Goal: Information Seeking & Learning: Learn about a topic

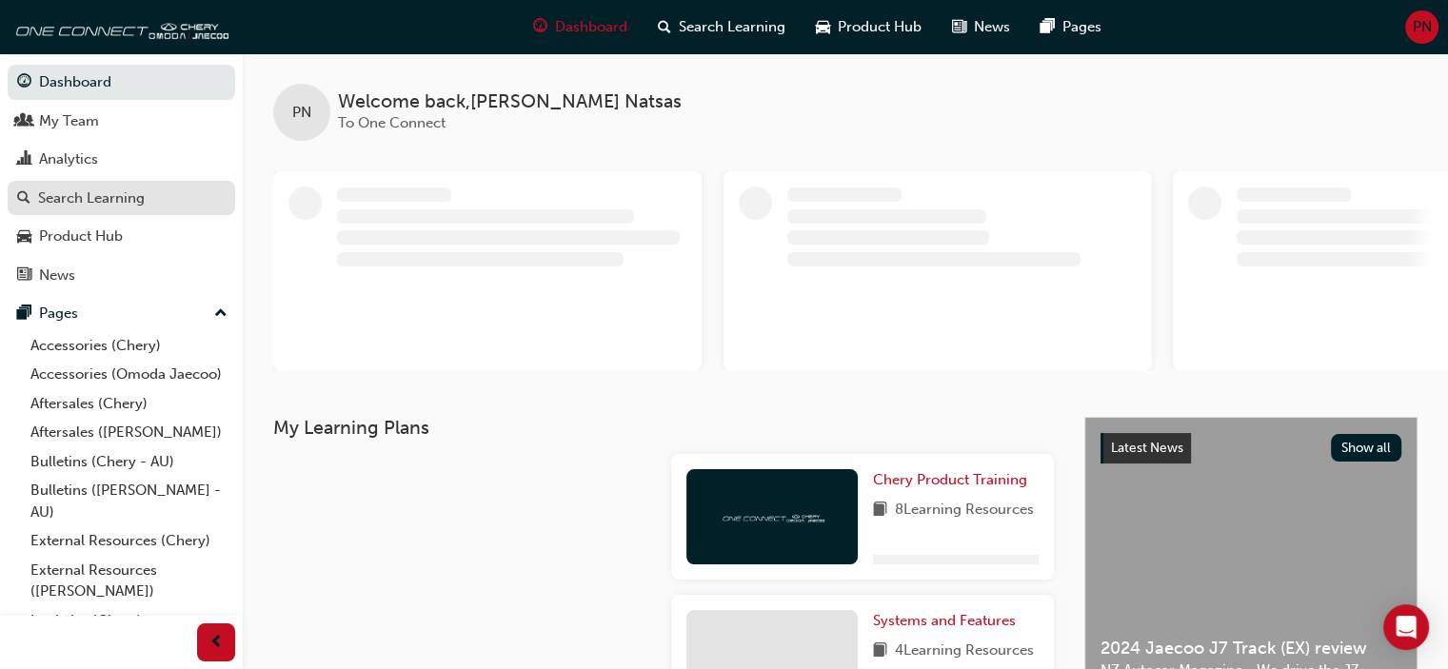
click at [85, 200] on div "Search Learning" at bounding box center [91, 199] width 107 height 22
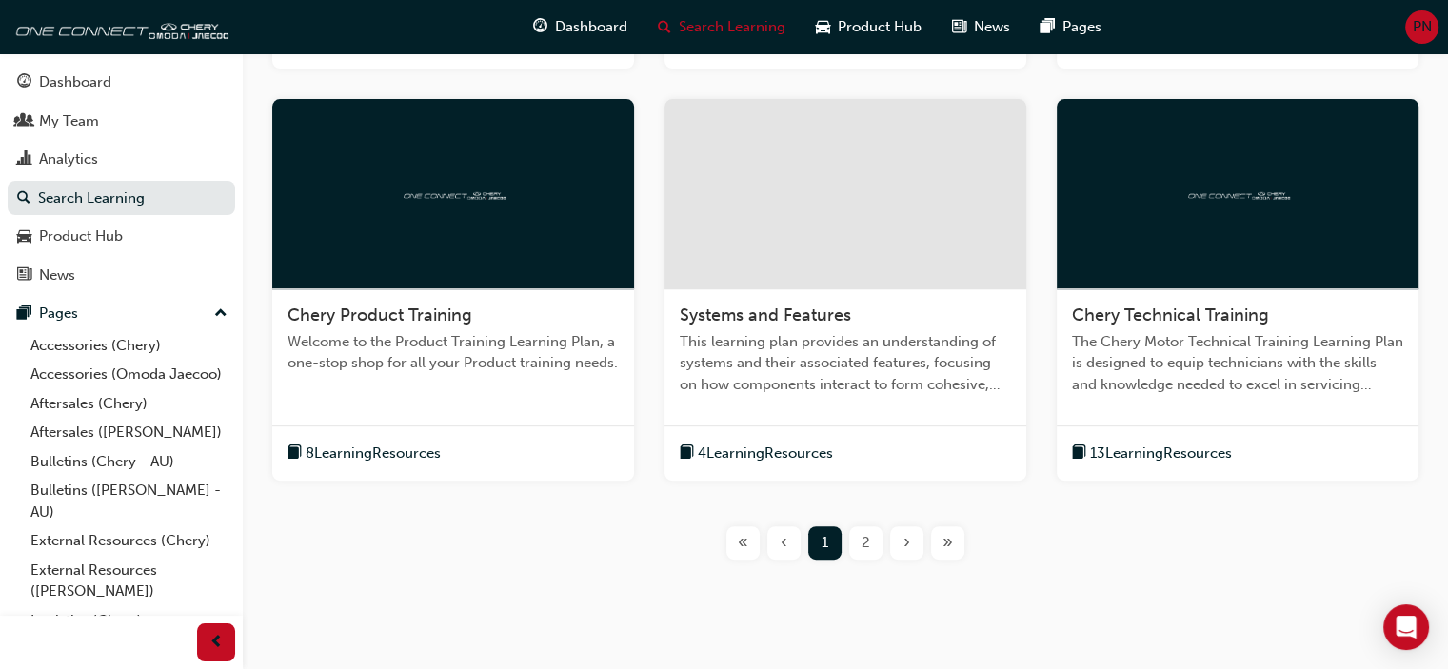
scroll to position [797, 0]
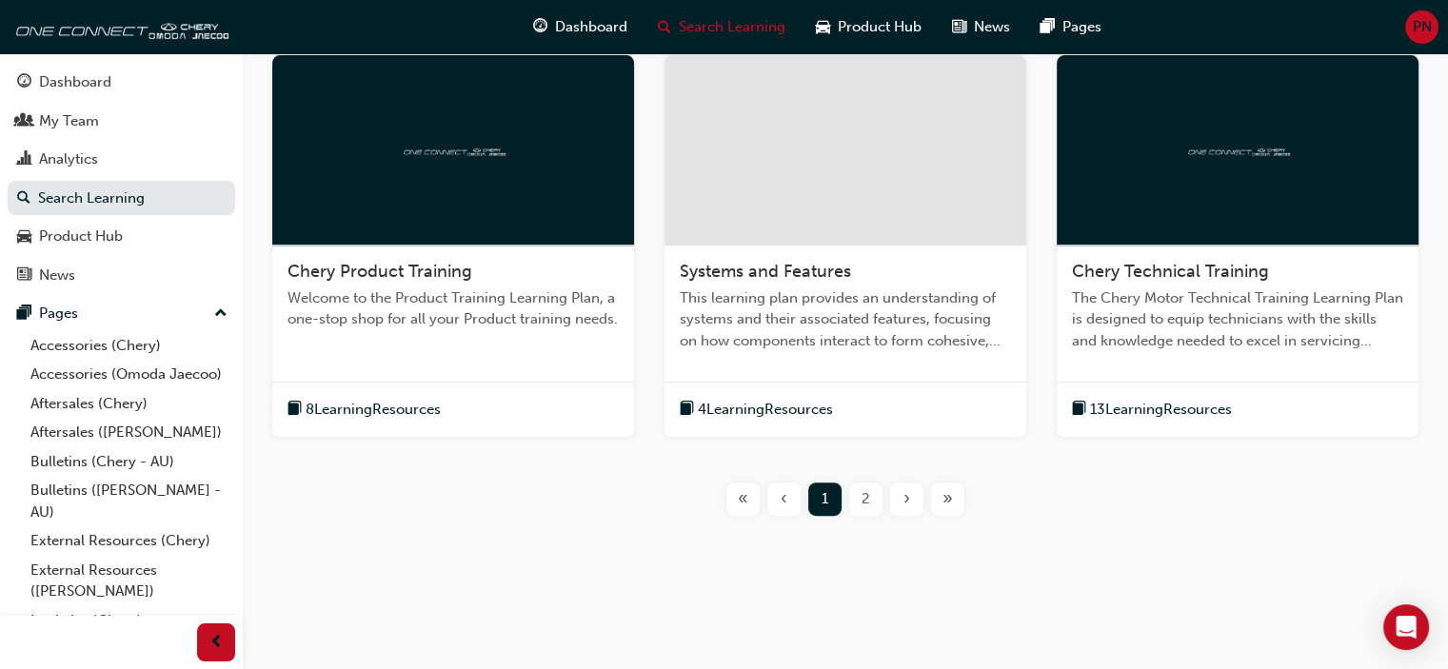
click at [367, 405] on span "8 Learning Resources" at bounding box center [373, 410] width 135 height 22
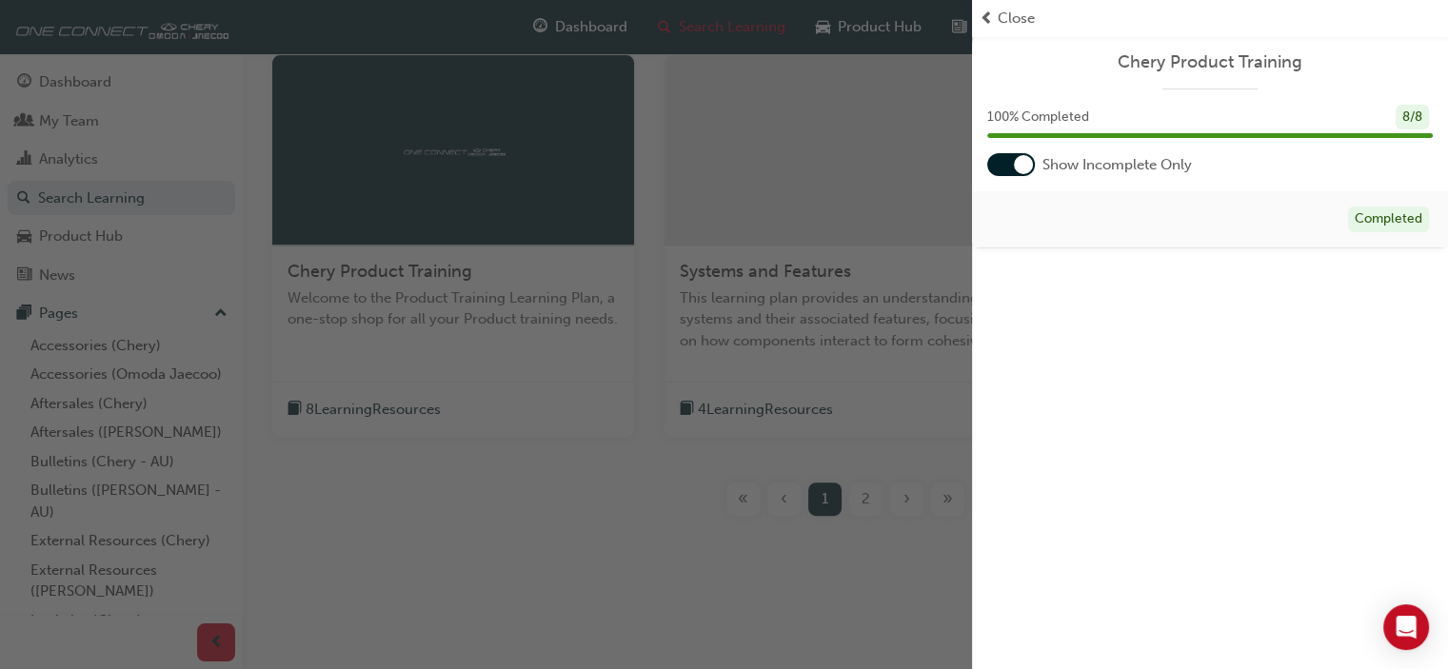
click at [545, 453] on div "button" at bounding box center [486, 334] width 972 height 669
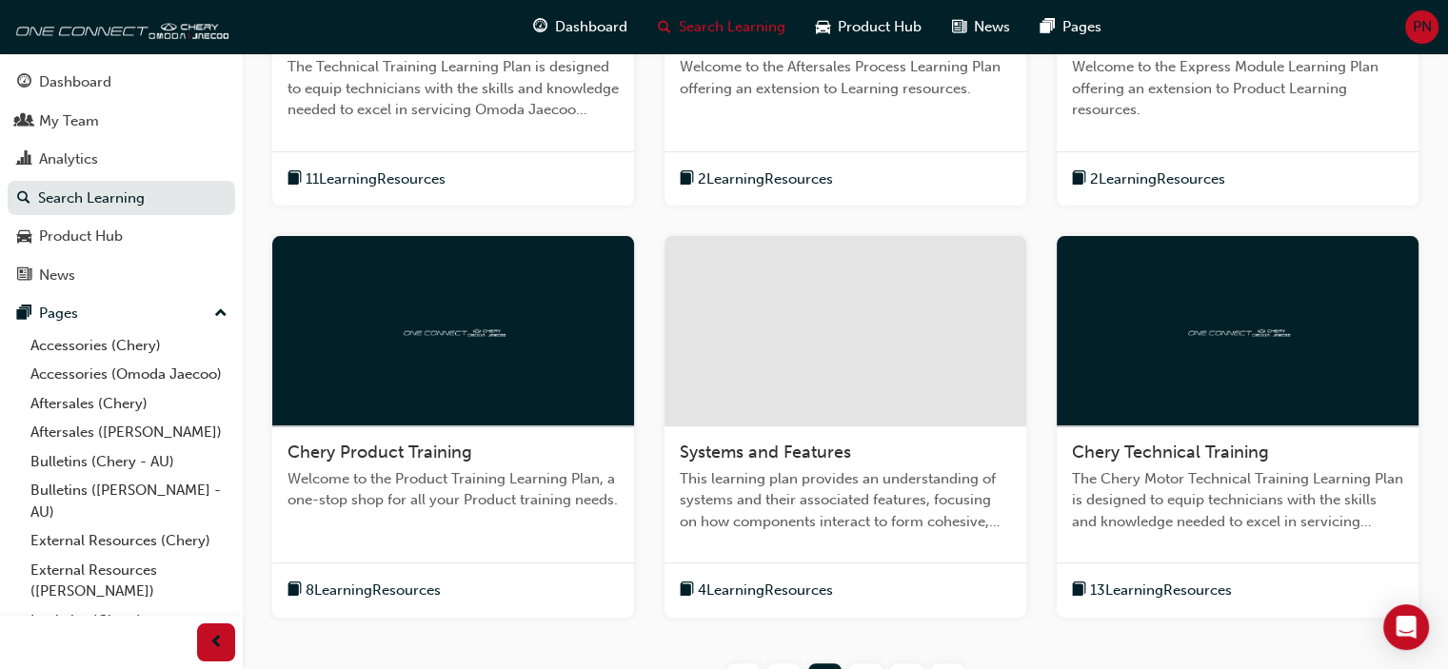
scroll to position [607, 0]
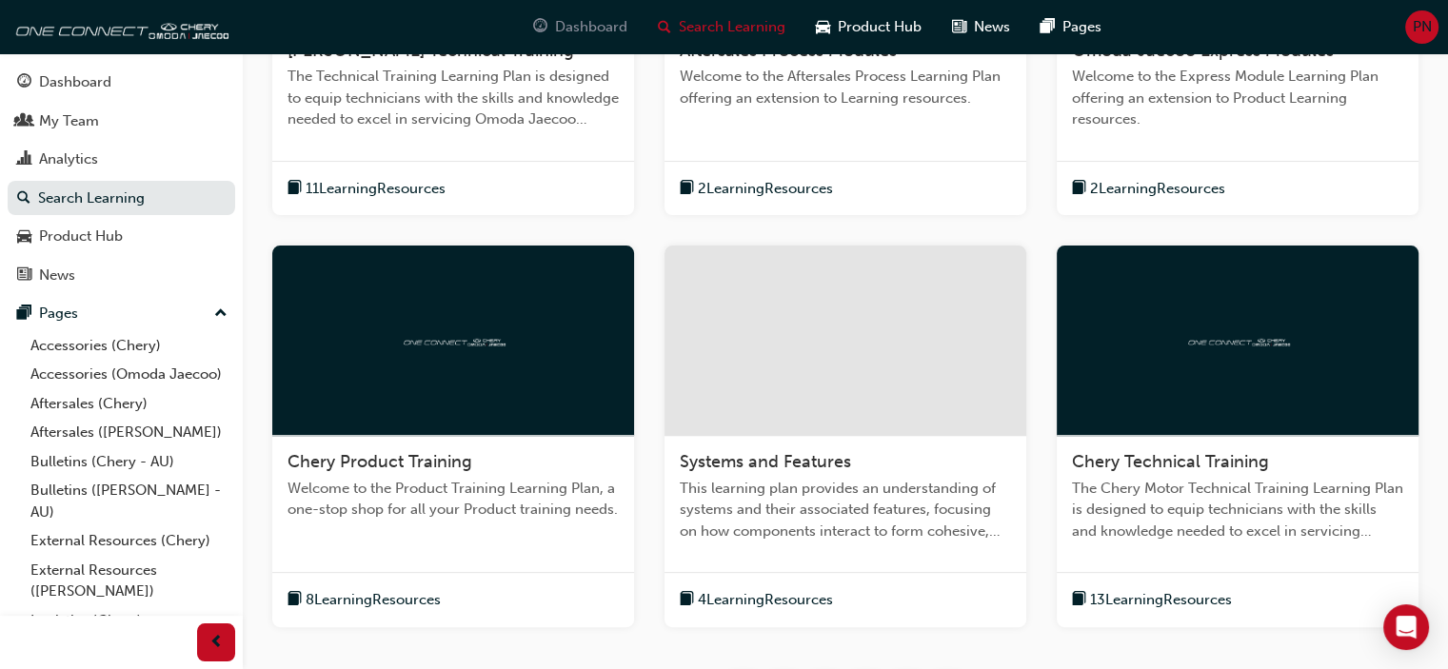
click at [578, 33] on span "Dashboard" at bounding box center [591, 27] width 72 height 22
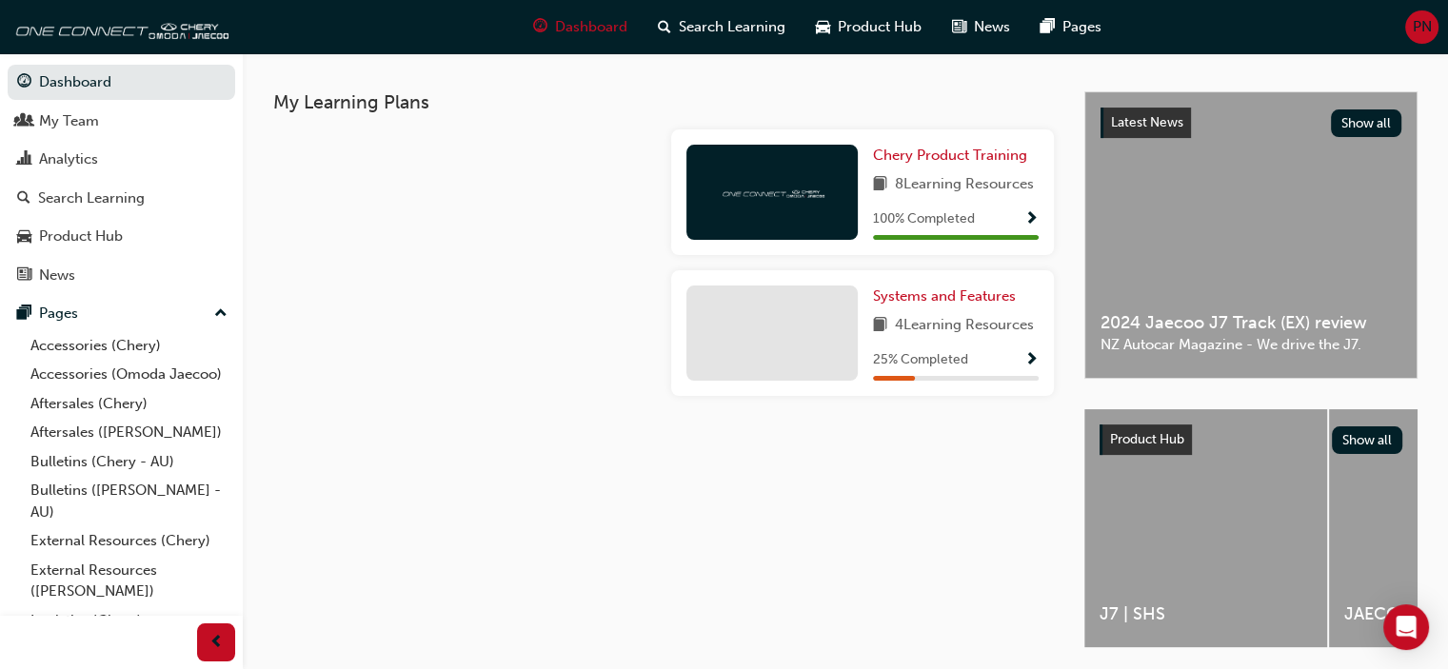
scroll to position [276, 0]
